Goal: Use online tool/utility: Utilize a website feature to perform a specific function

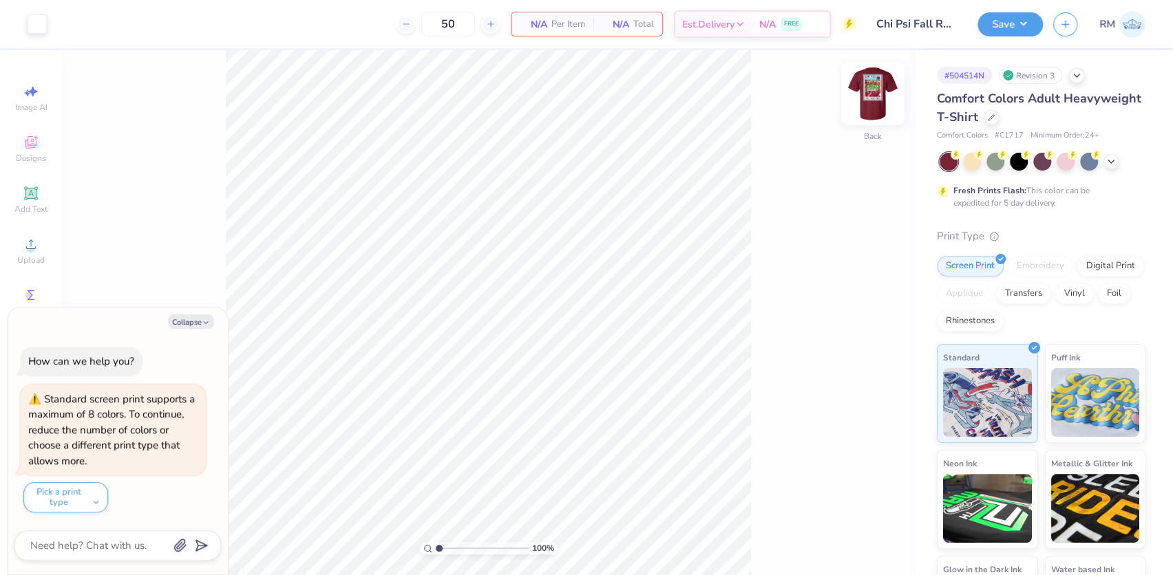
click at [865, 98] on img at bounding box center [872, 93] width 55 height 55
click at [866, 91] on img at bounding box center [872, 93] width 55 height 55
click at [28, 246] on circle at bounding box center [31, 249] width 8 height 8
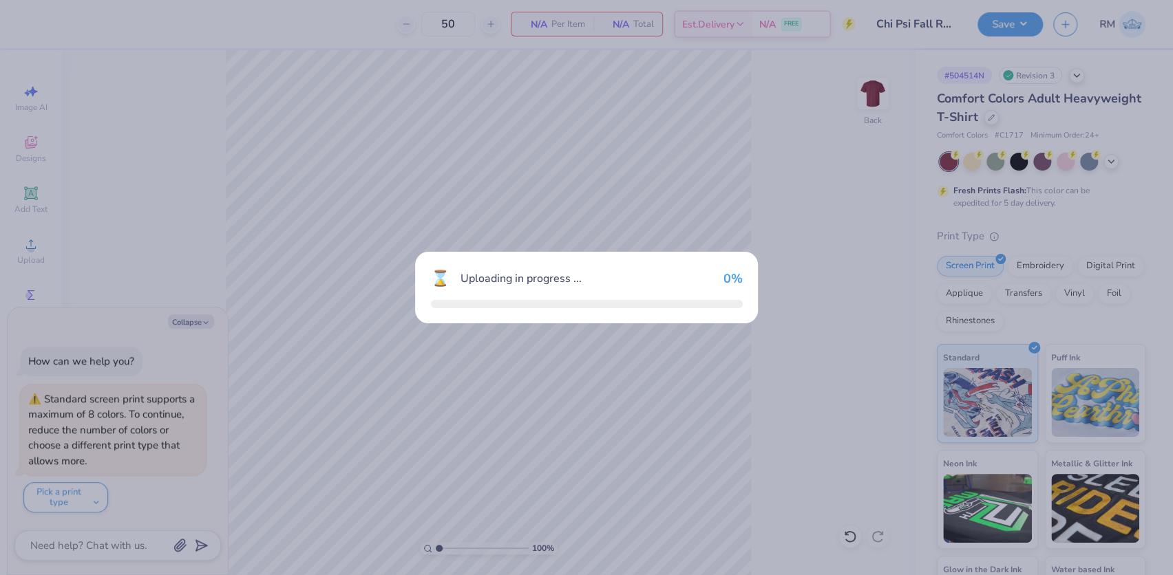
type textarea "x"
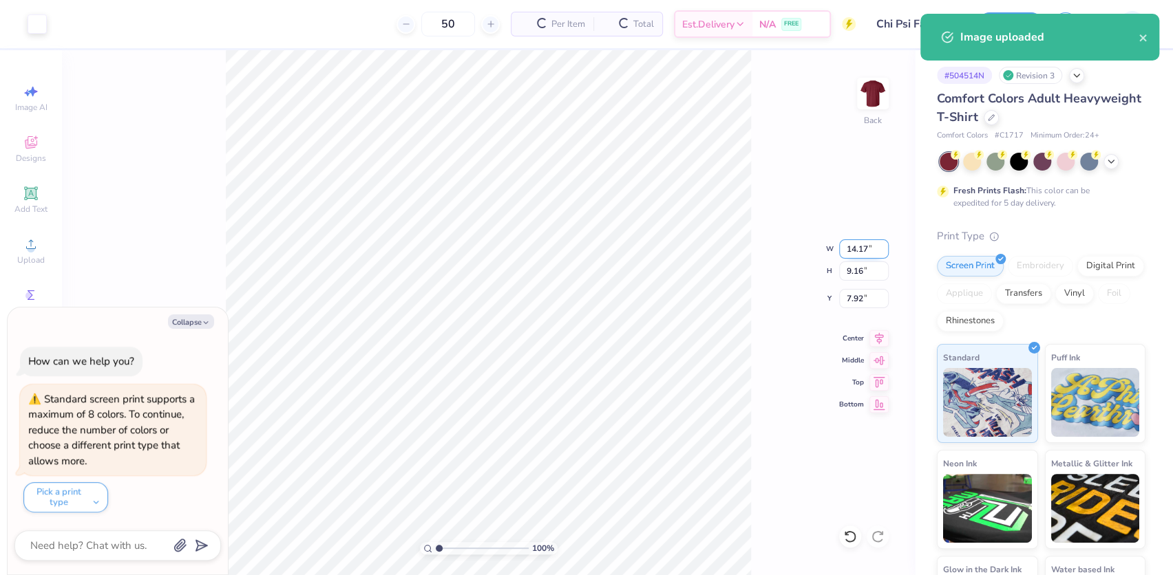
click at [858, 246] on input "14.17" at bounding box center [864, 249] width 50 height 19
type input "3"
type textarea "x"
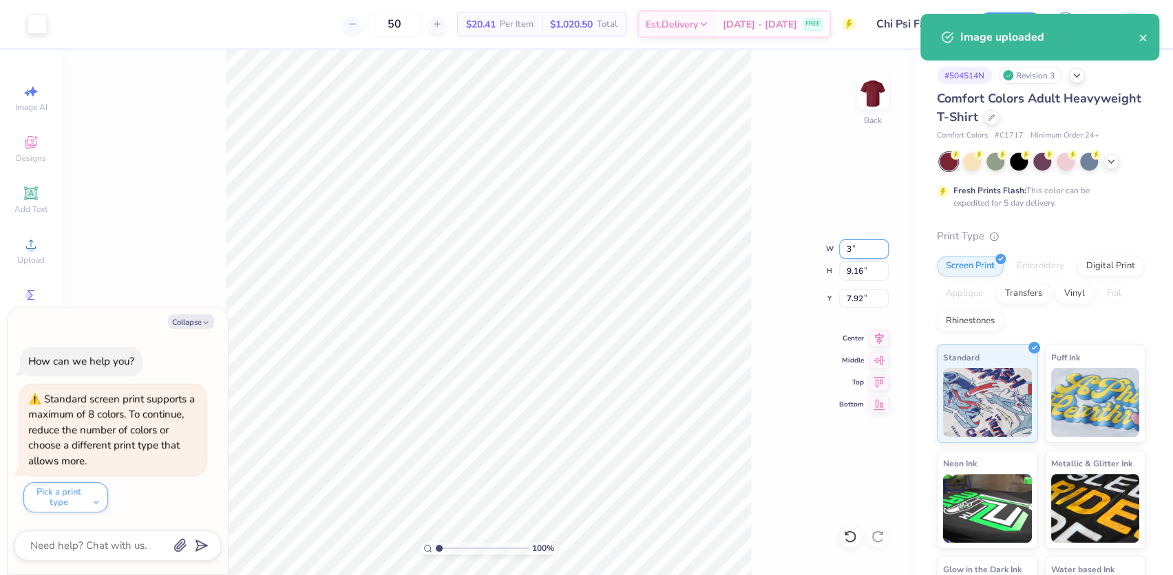
type input "3.00"
type input "1.94"
click at [849, 295] on input "11.53" at bounding box center [864, 298] width 50 height 19
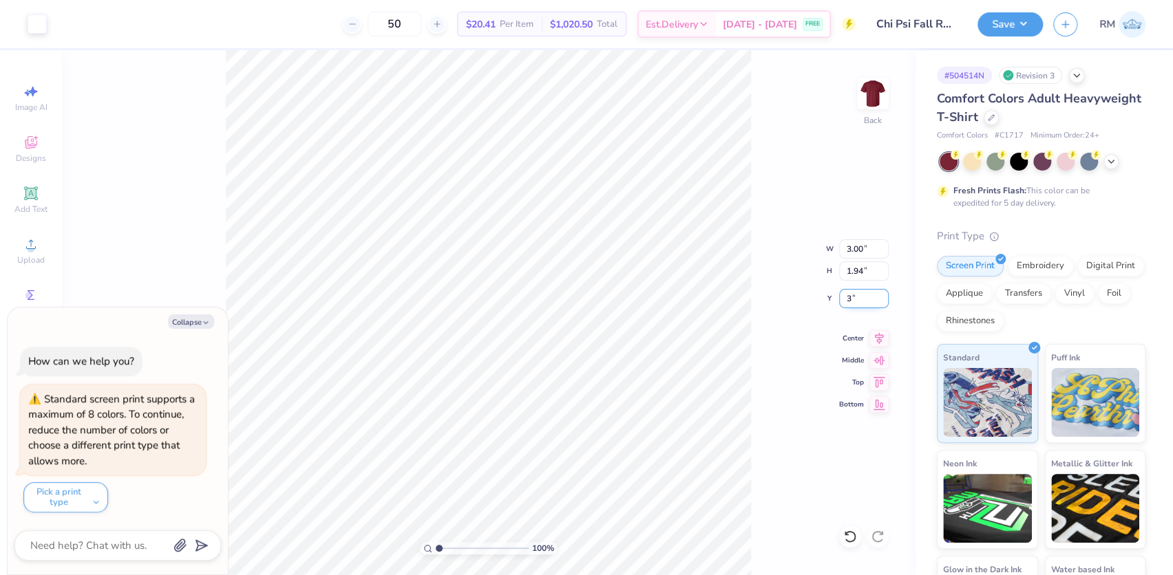
type input "3"
type textarea "x"
type input "3.00"
click at [868, 103] on img at bounding box center [872, 93] width 55 height 55
click at [186, 323] on button "Collapse" at bounding box center [191, 322] width 46 height 14
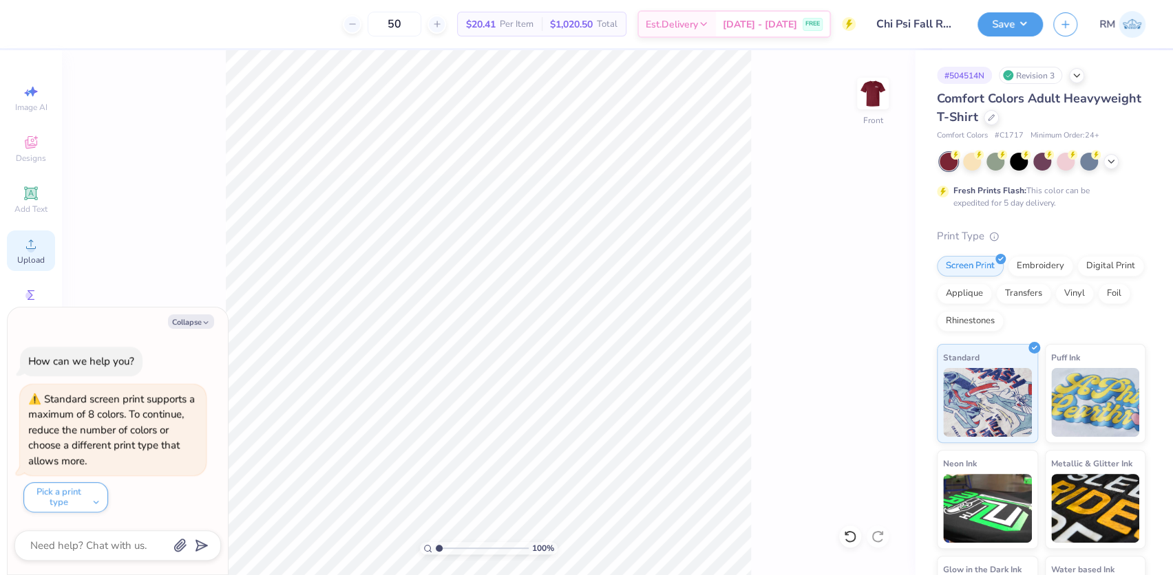
type textarea "x"
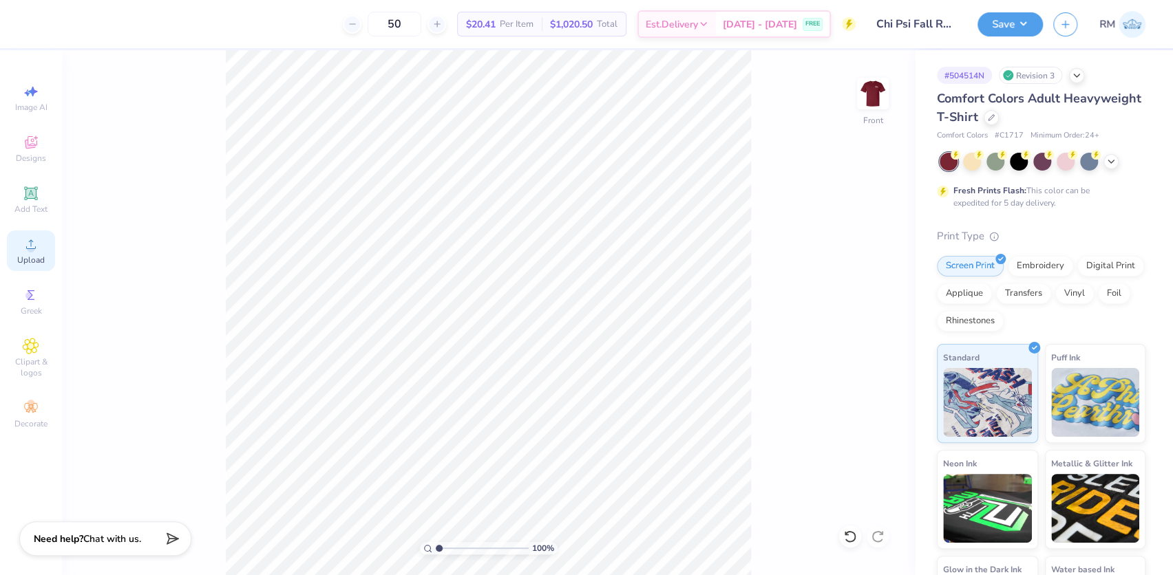
click at [12, 244] on div "Upload" at bounding box center [31, 251] width 48 height 41
click at [222, 233] on div "100 % Front" at bounding box center [488, 312] width 853 height 525
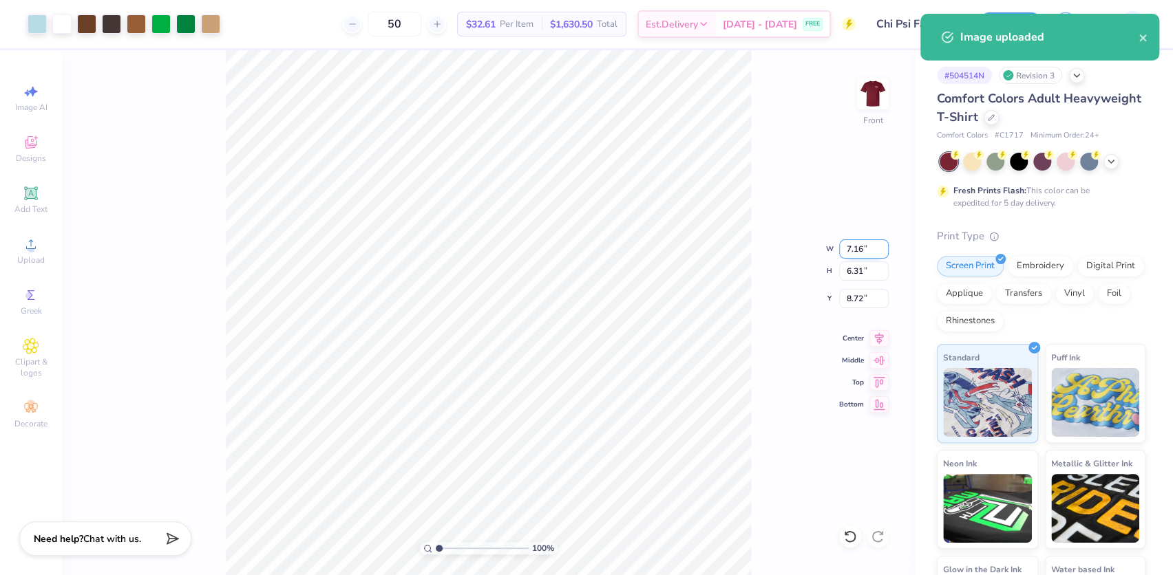
click at [860, 253] on input "7.16" at bounding box center [864, 249] width 50 height 19
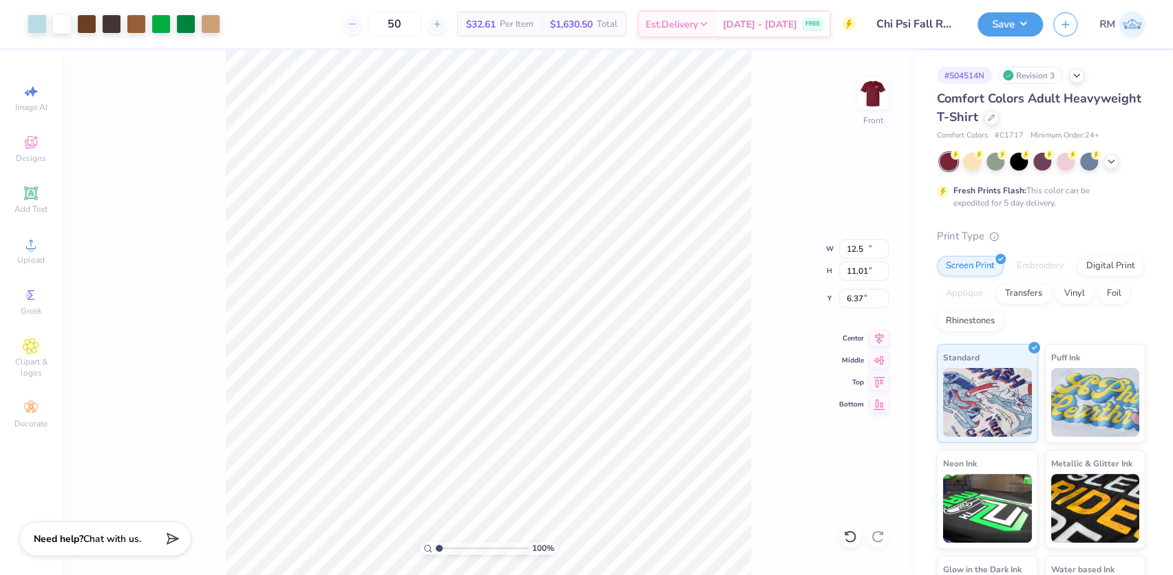
type input "12.50"
type input "11.01"
click at [853, 300] on input "6.37" at bounding box center [864, 298] width 50 height 19
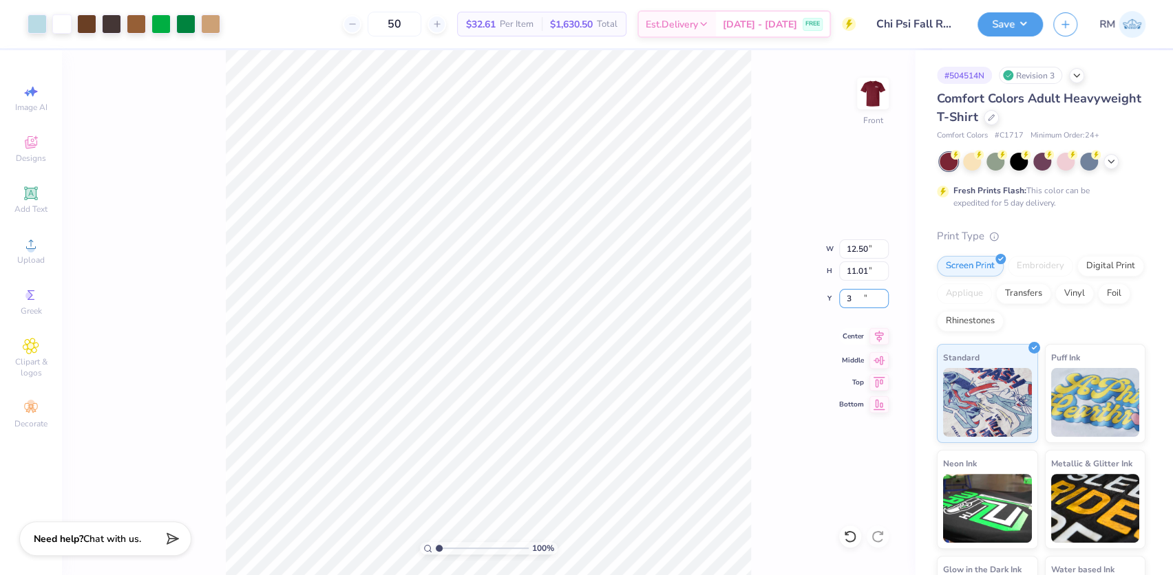
type input "3.00"
click at [877, 338] on icon at bounding box center [878, 336] width 19 height 17
click at [1025, 14] on button "Save" at bounding box center [1009, 22] width 65 height 24
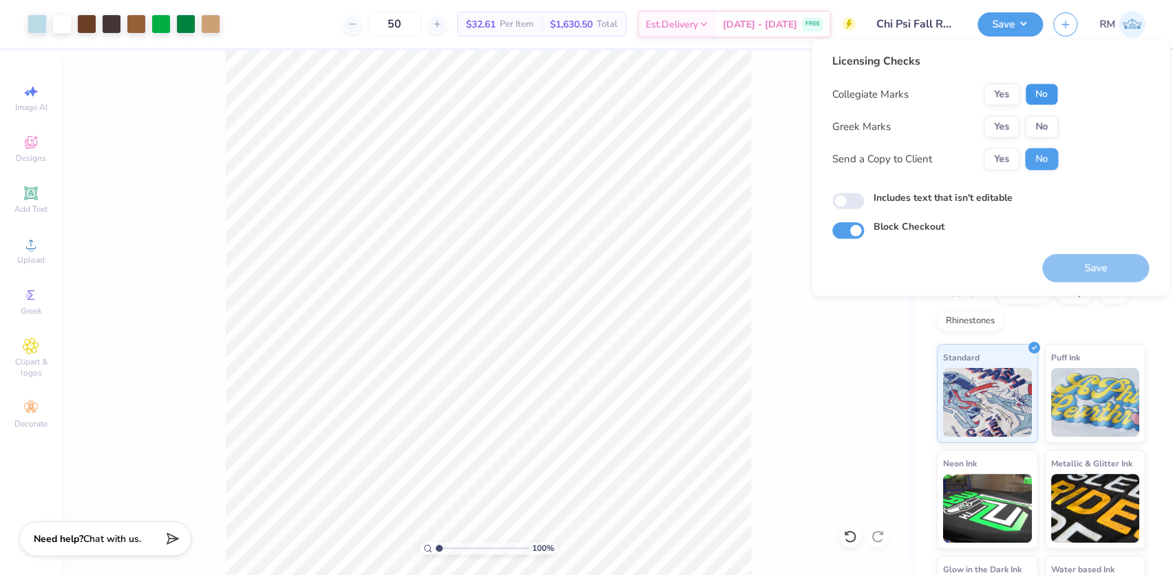
click at [1045, 95] on button "No" at bounding box center [1041, 94] width 33 height 22
click at [1000, 132] on button "Yes" at bounding box center [1001, 127] width 36 height 22
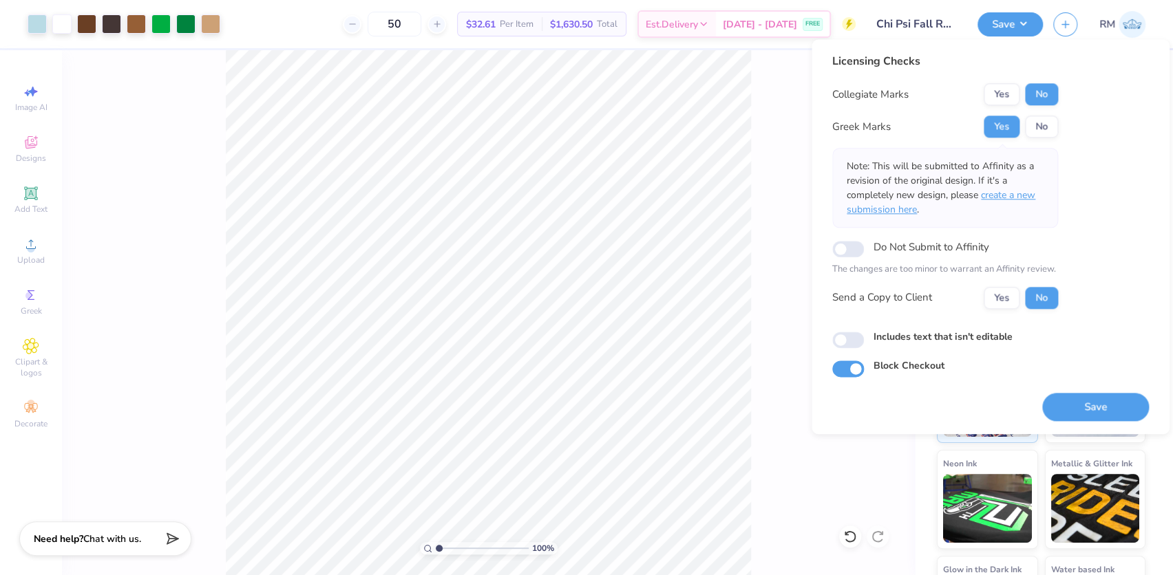
click at [1019, 200] on span "create a new submission here" at bounding box center [941, 203] width 189 height 28
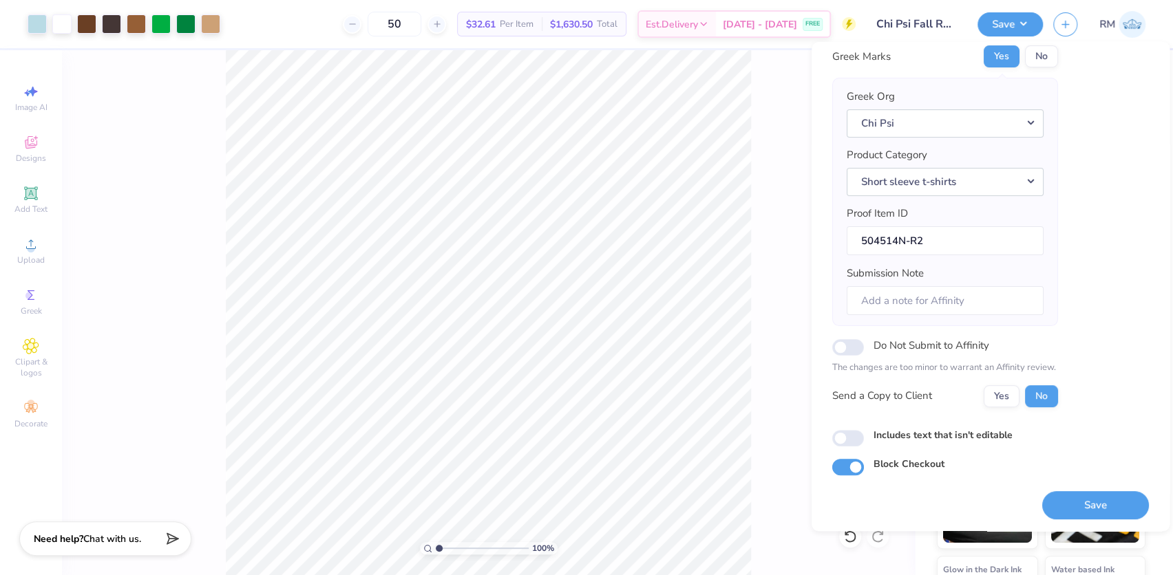
scroll to position [74, 0]
click at [1081, 498] on button "Save" at bounding box center [1095, 504] width 107 height 28
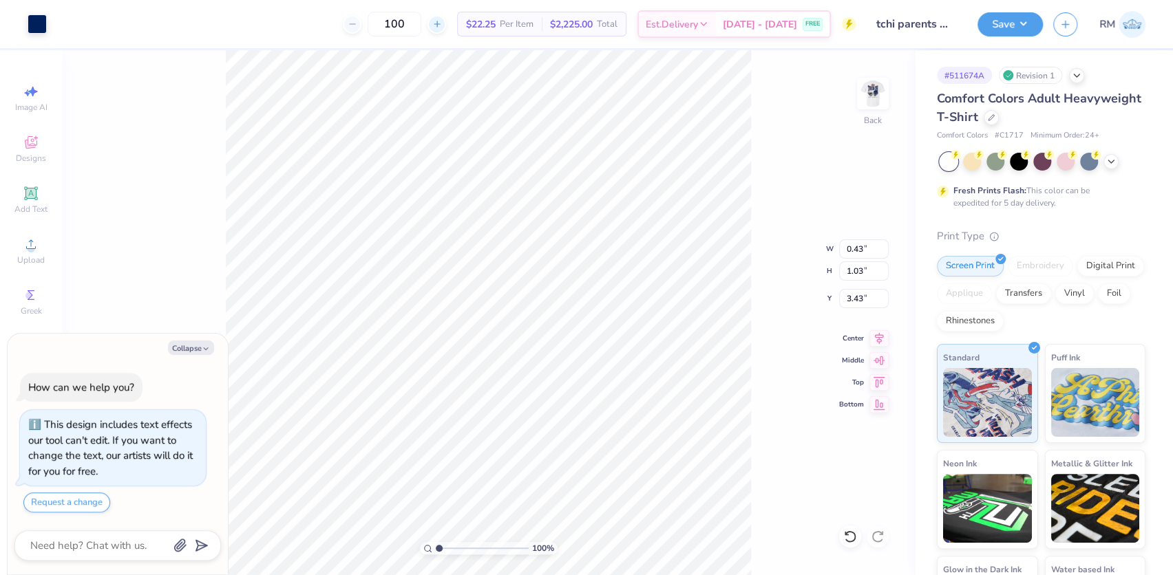
type textarea "x"
